Goal: Task Accomplishment & Management: Use online tool/utility

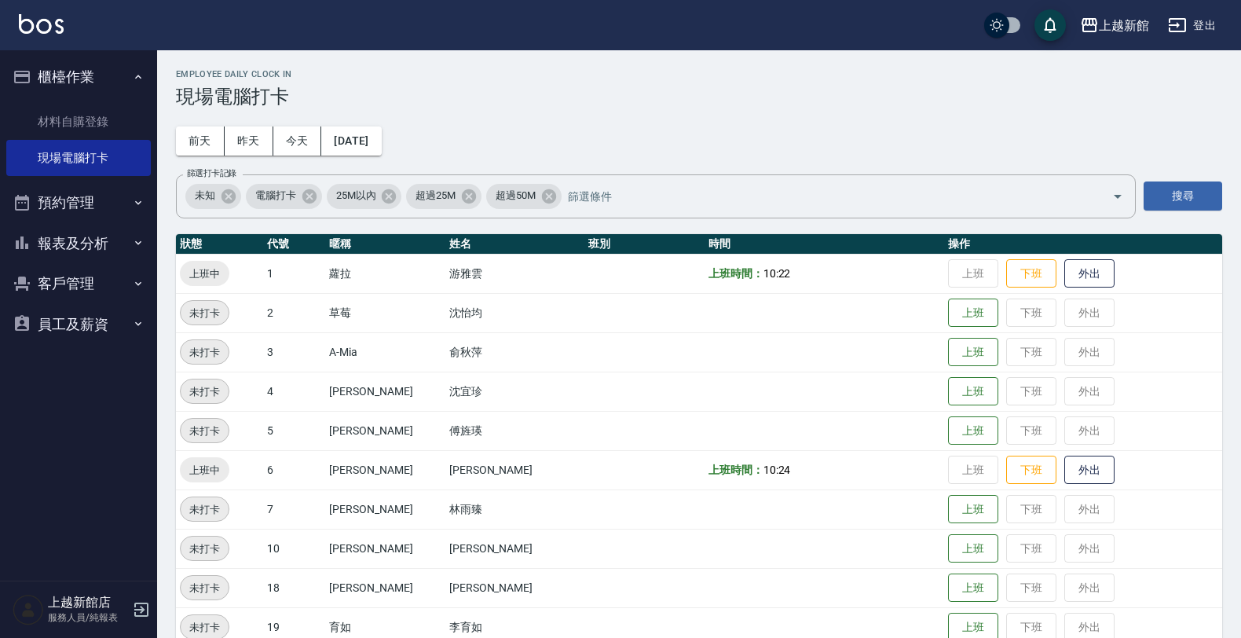
scroll to position [98, 0]
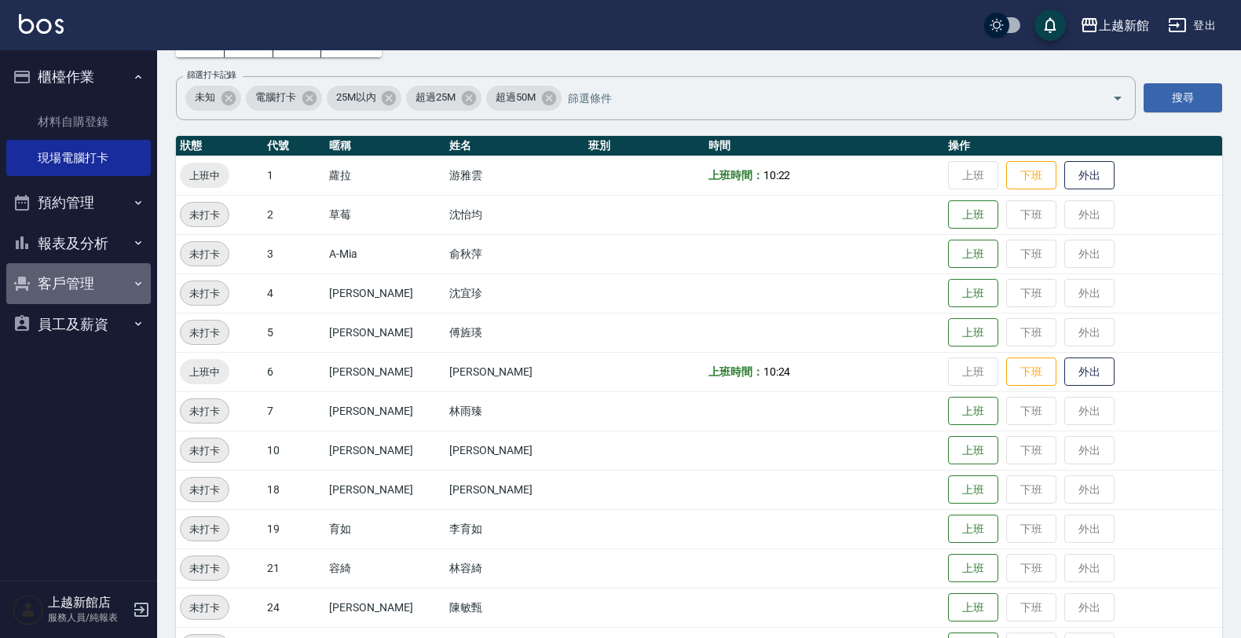
click at [75, 291] on button "客戶管理" at bounding box center [78, 283] width 145 height 41
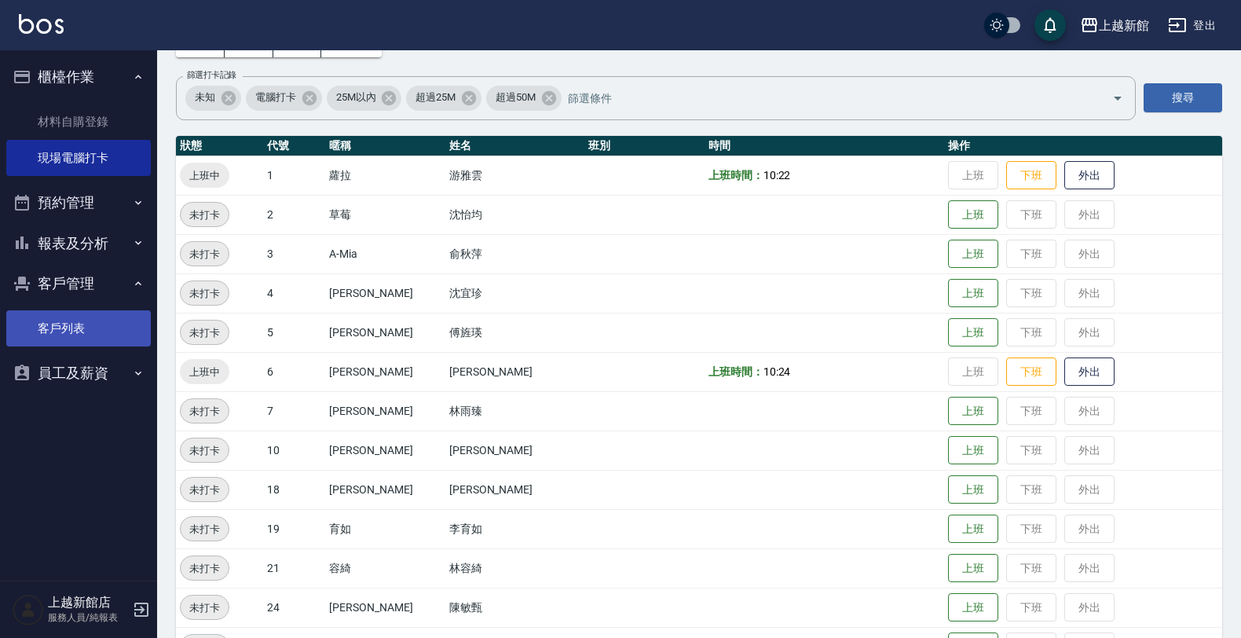
click at [99, 328] on link "客戶列表" at bounding box center [78, 328] width 145 height 36
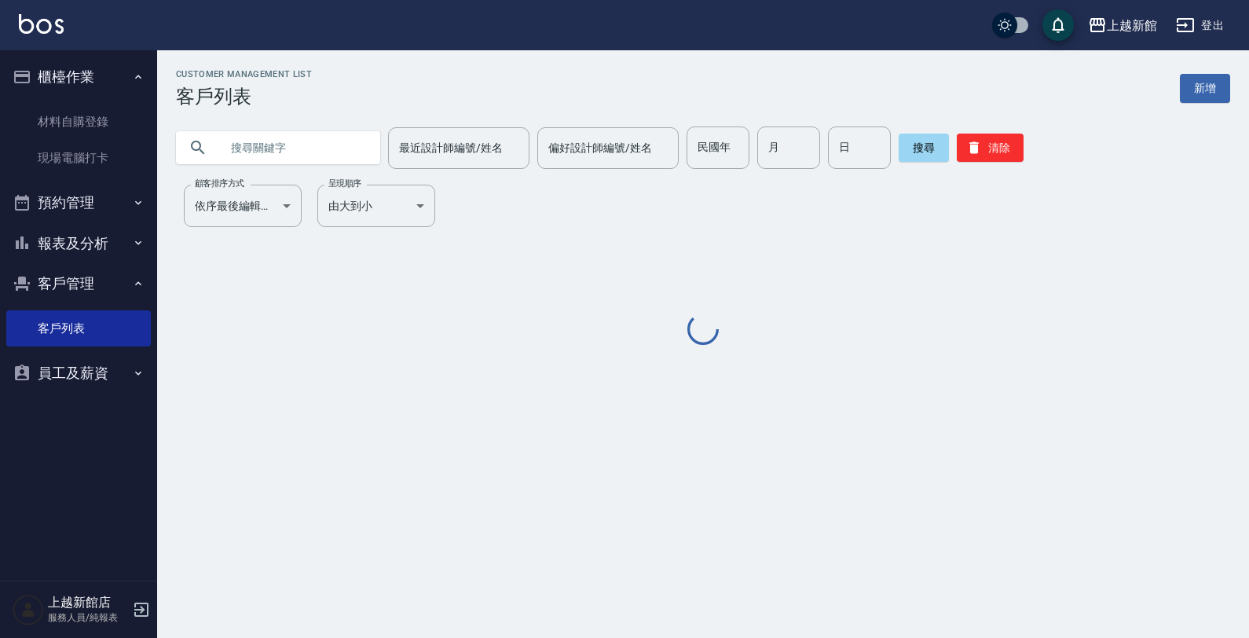
click at [326, 148] on input "text" at bounding box center [294, 147] width 148 height 42
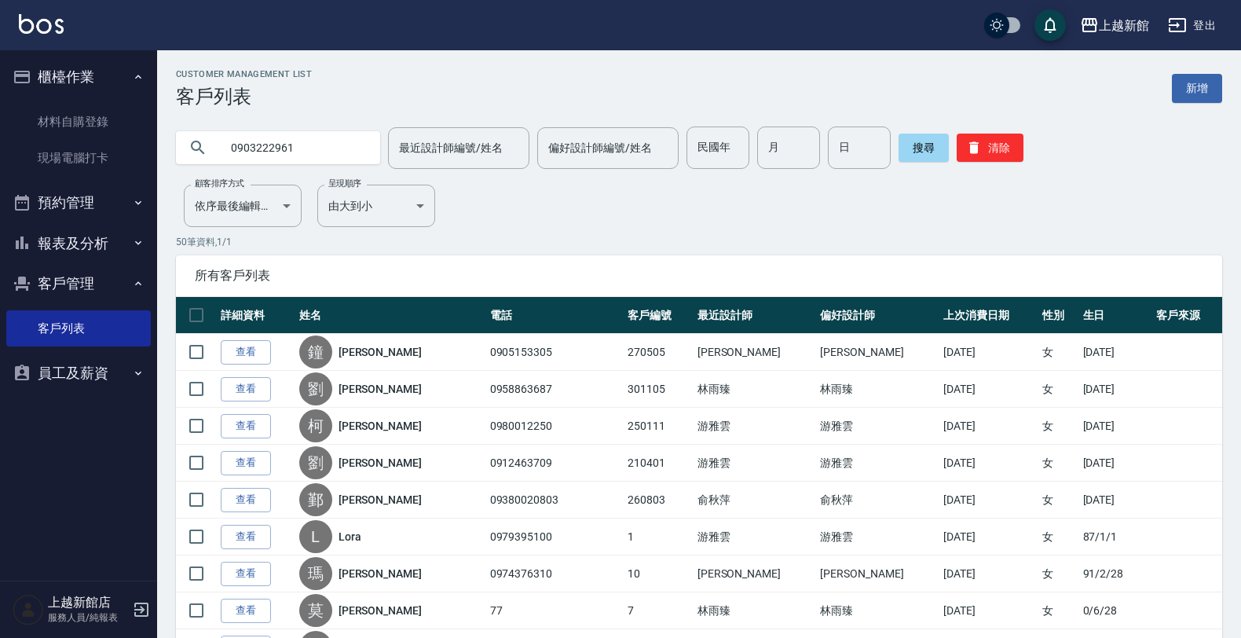
type input "0903222961"
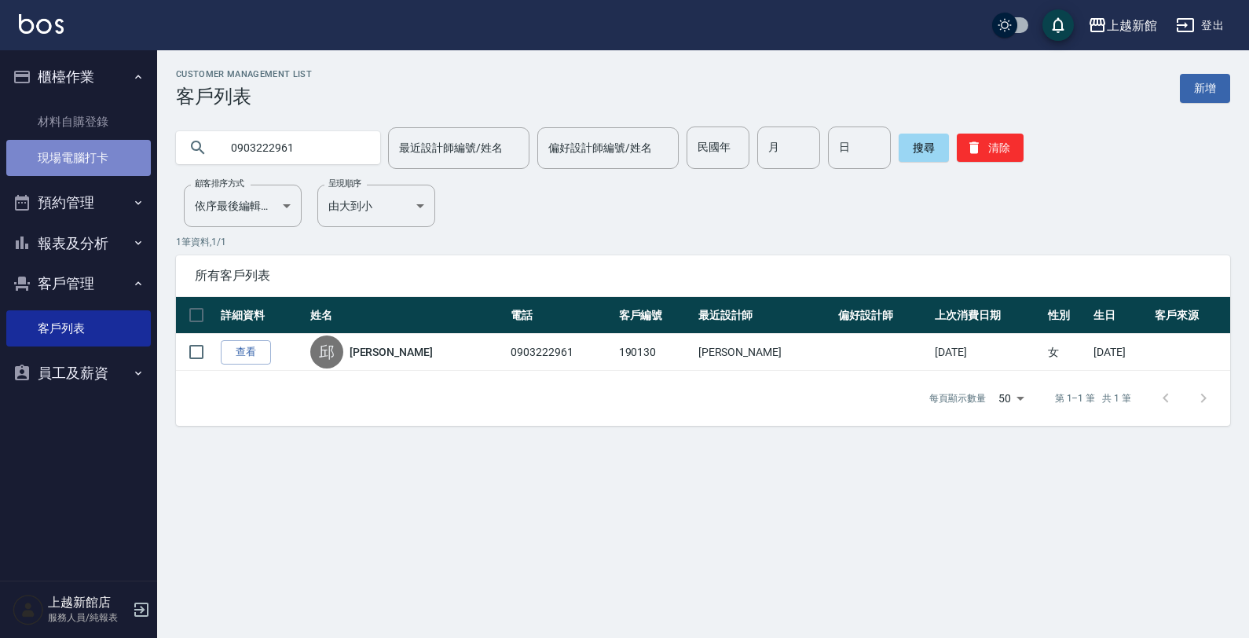
click at [89, 167] on link "現場電腦打卡" at bounding box center [78, 158] width 145 height 36
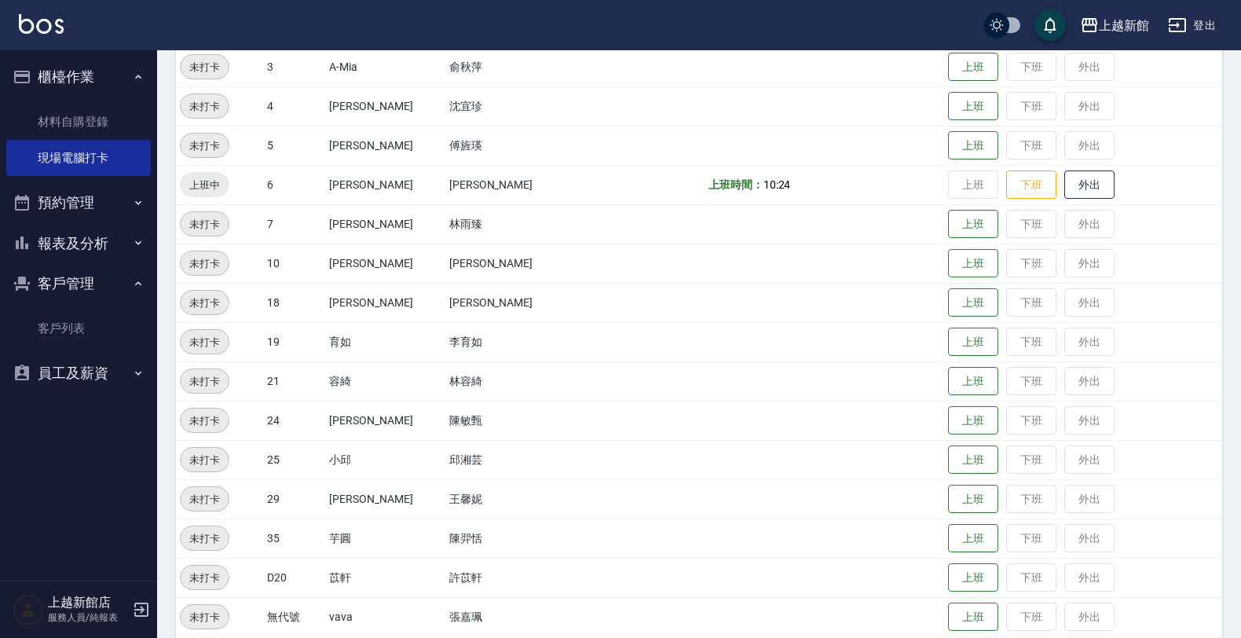
scroll to position [295, 0]
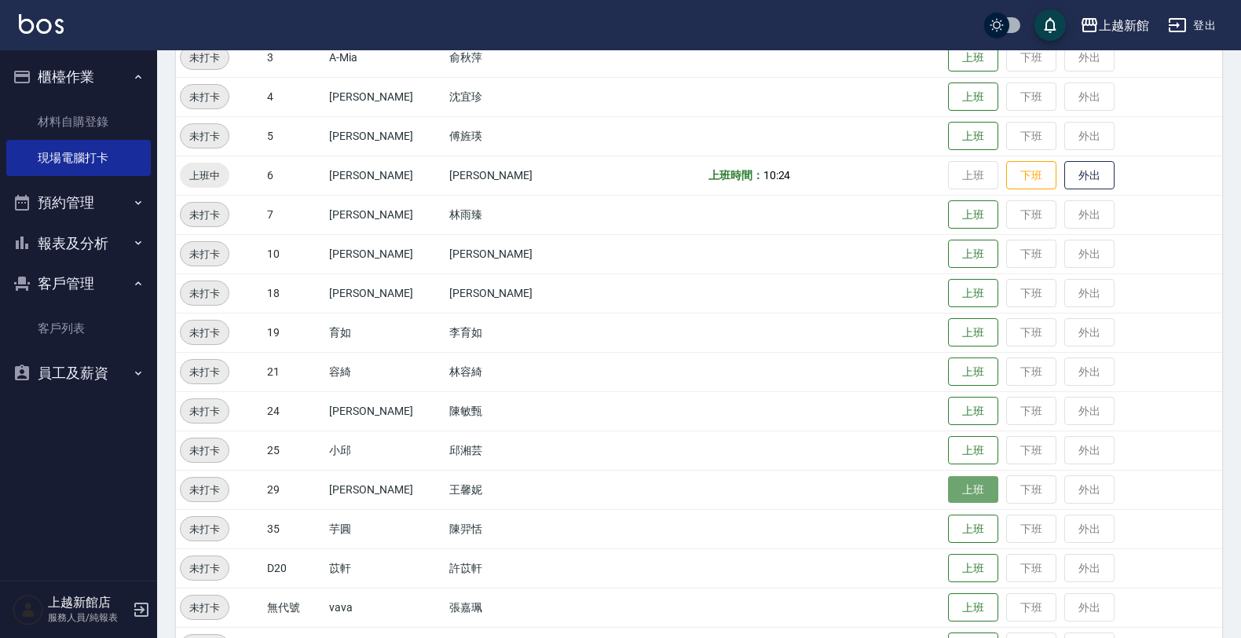
click at [948, 493] on button "上班" at bounding box center [973, 489] width 50 height 27
click at [948, 410] on button "上班" at bounding box center [973, 410] width 50 height 27
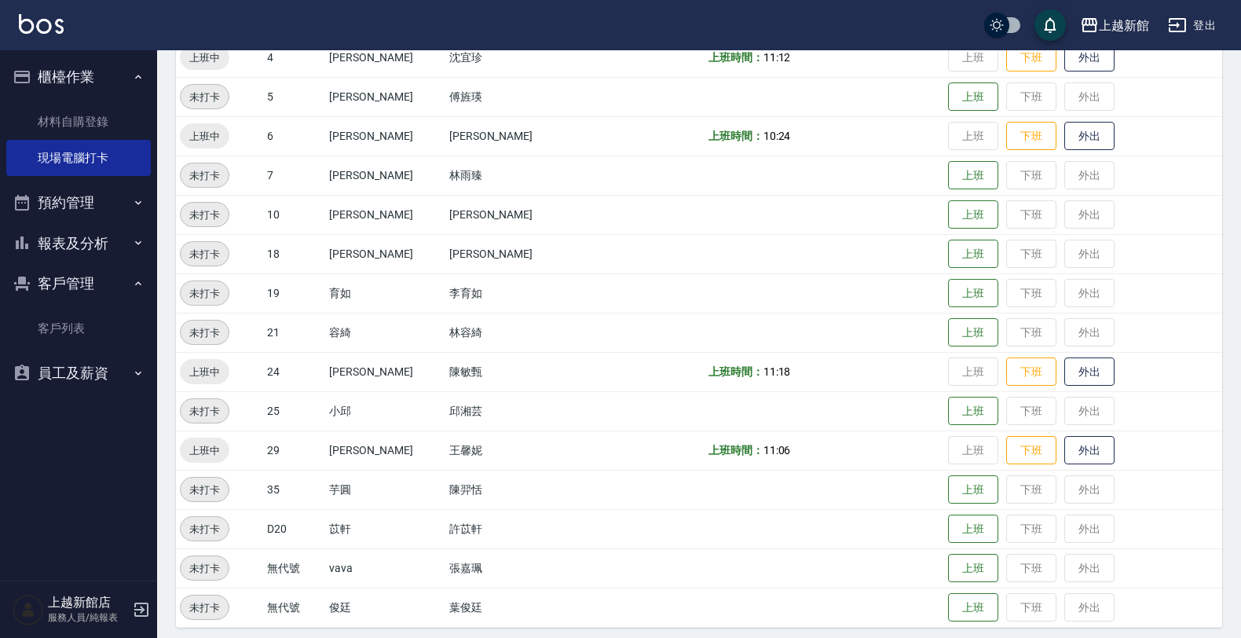
scroll to position [342, 0]
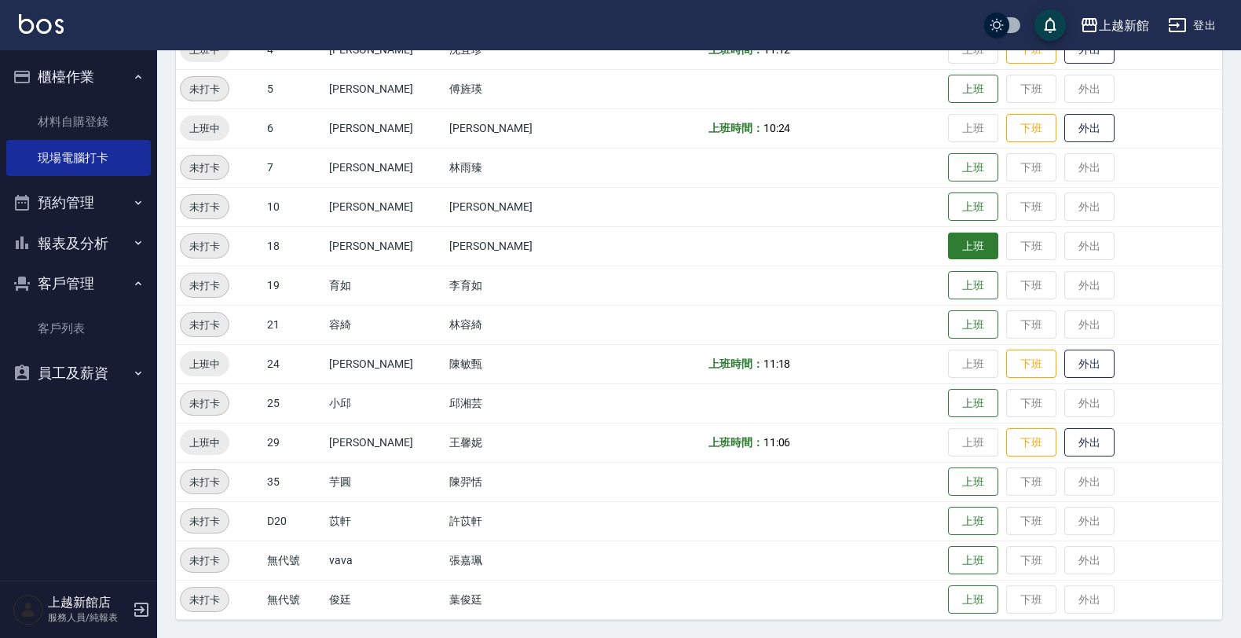
click at [948, 247] on button "上班" at bounding box center [973, 245] width 50 height 27
click at [1064, 251] on button "外出" at bounding box center [1089, 245] width 50 height 27
click at [1064, 238] on button "歸來" at bounding box center [1089, 245] width 50 height 27
